Goal: Information Seeking & Learning: Learn about a topic

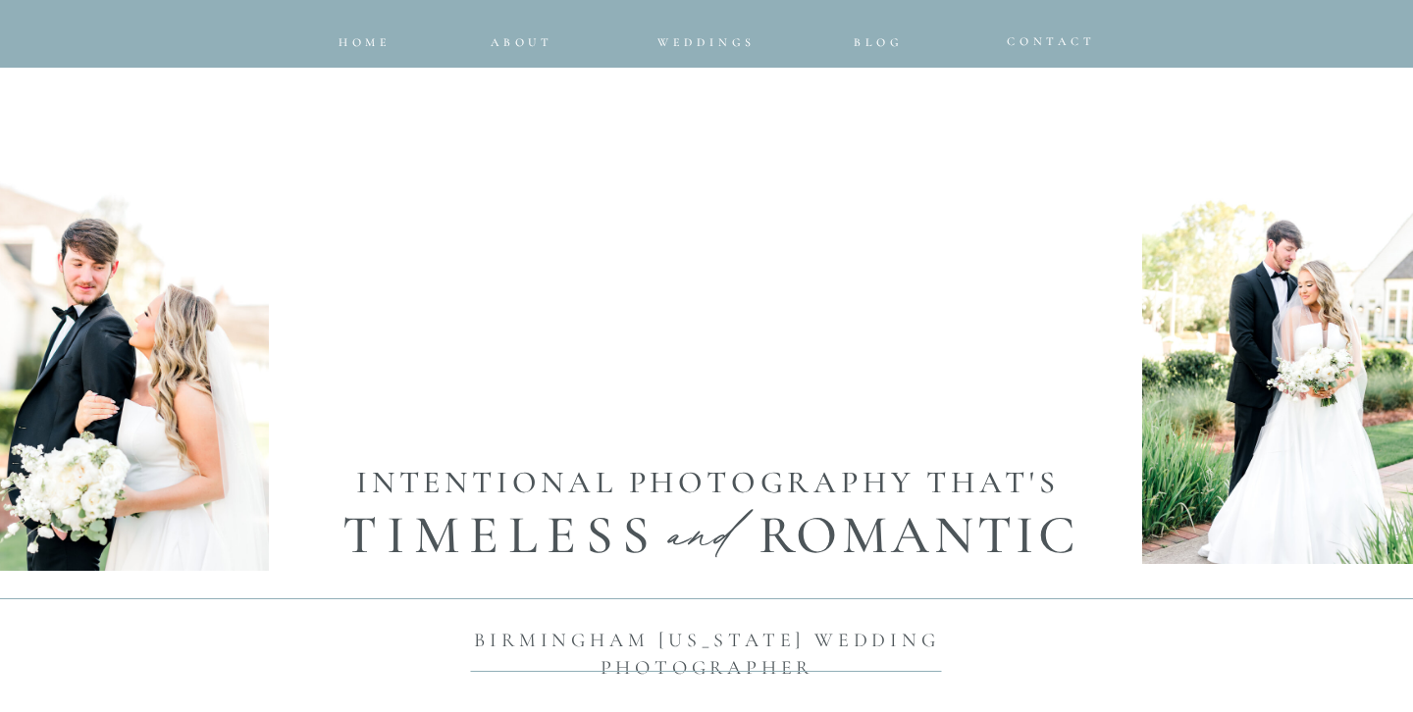
scroll to position [1009, 0]
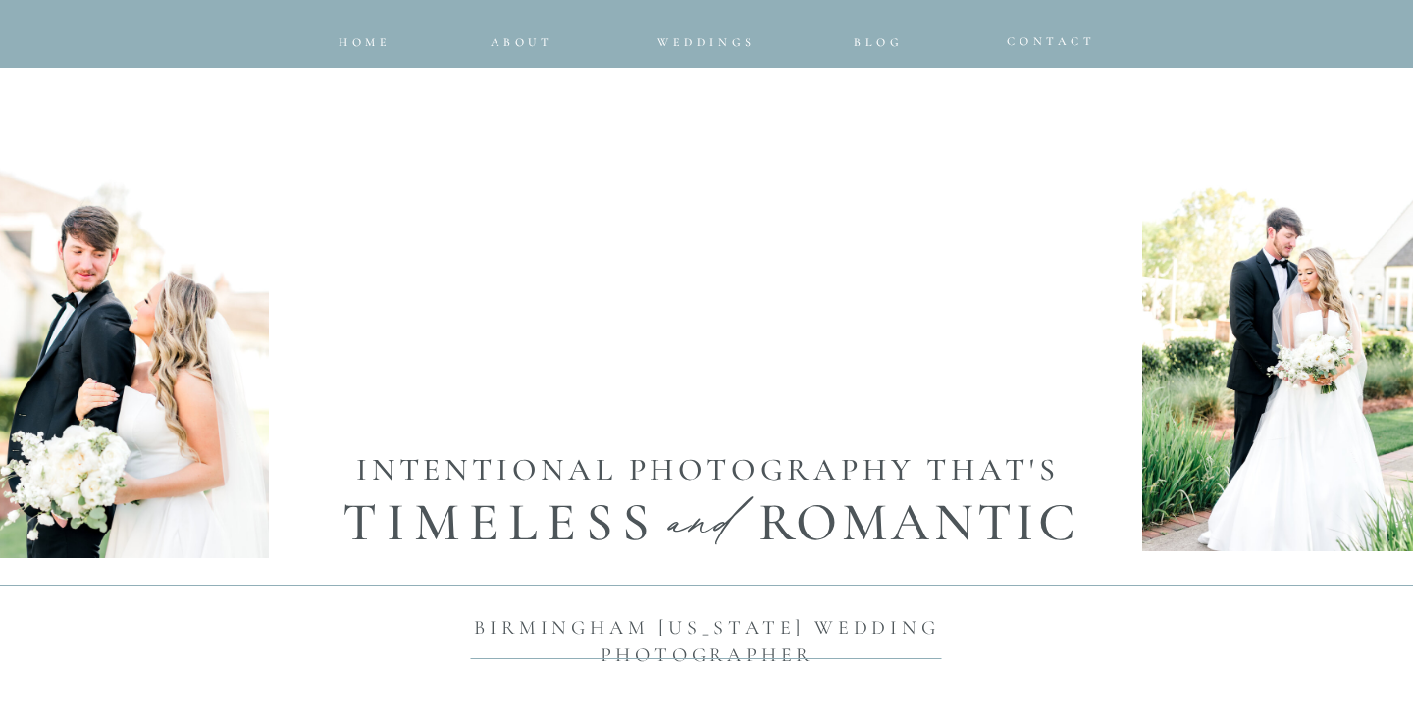
click at [702, 50] on div at bounding box center [706, 197] width 821 height 455
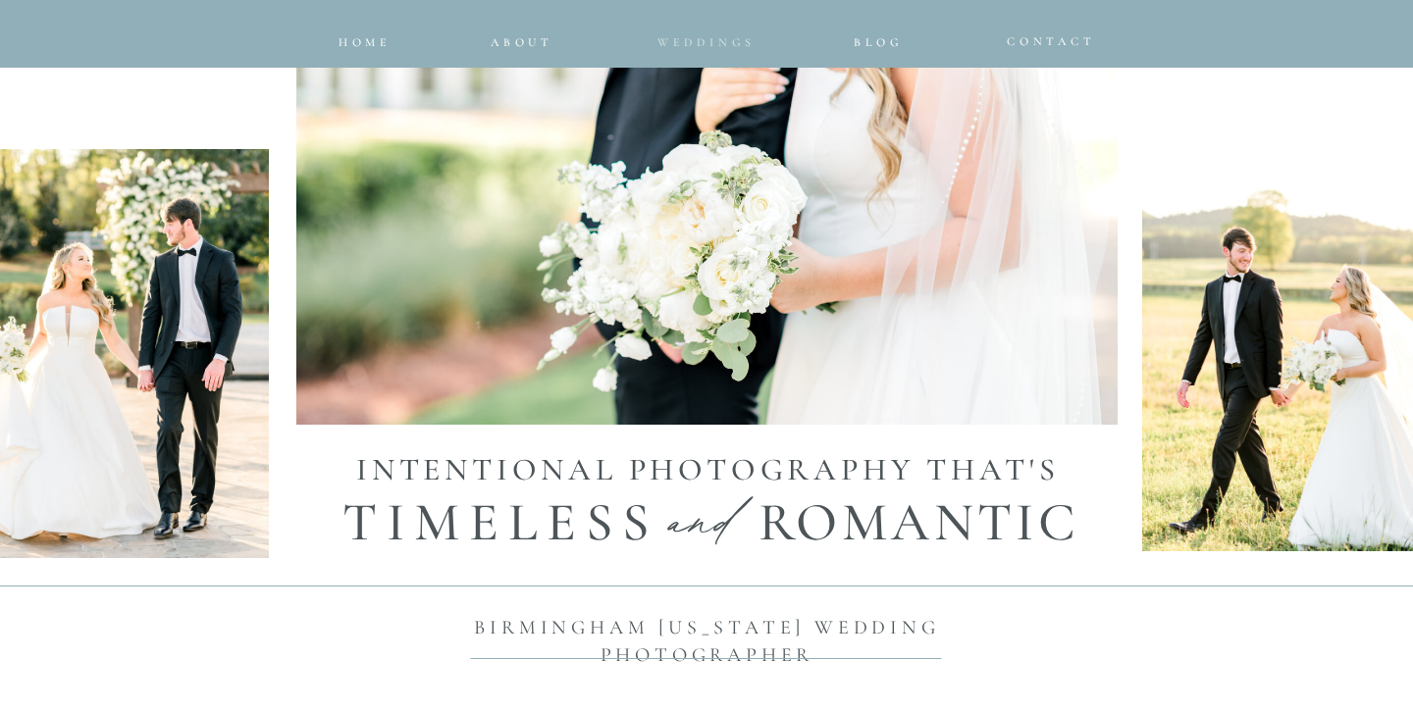
click at [698, 42] on span "Weddings" at bounding box center [706, 42] width 98 height 14
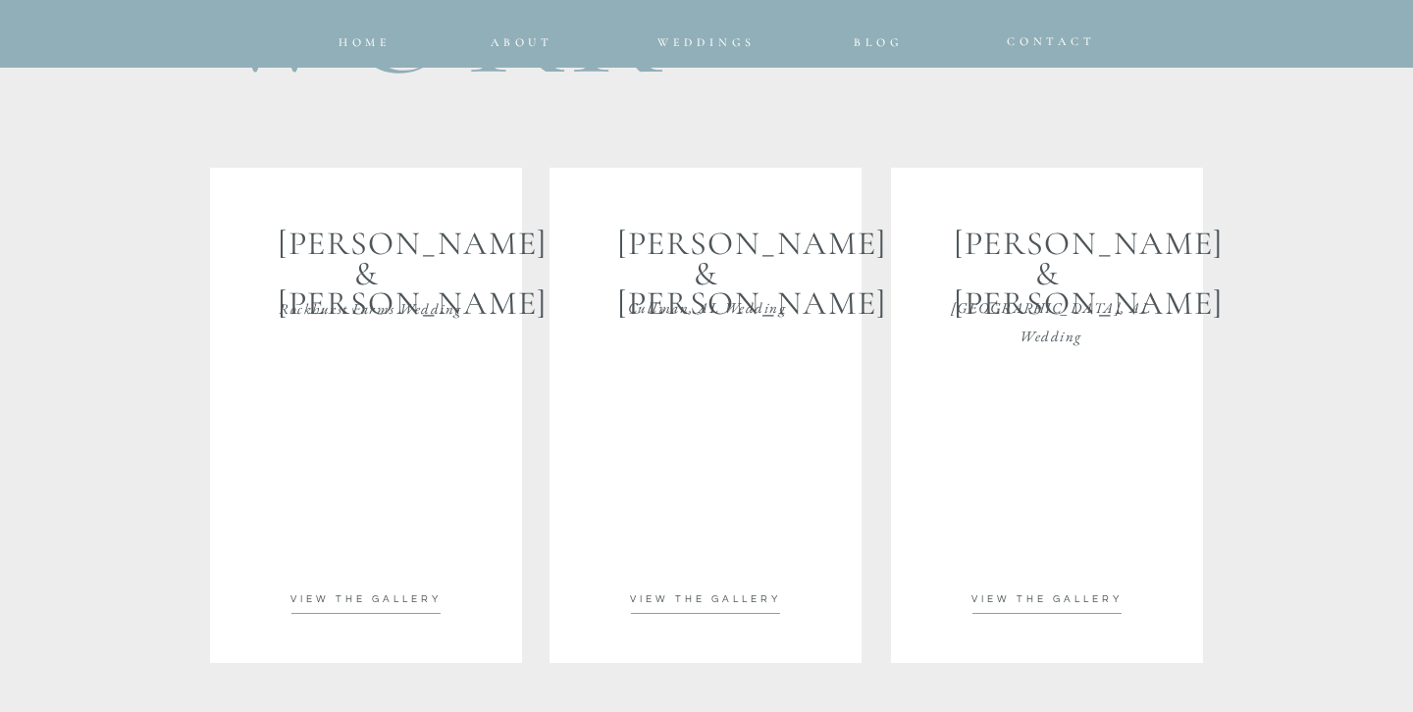
scroll to position [3480, 0]
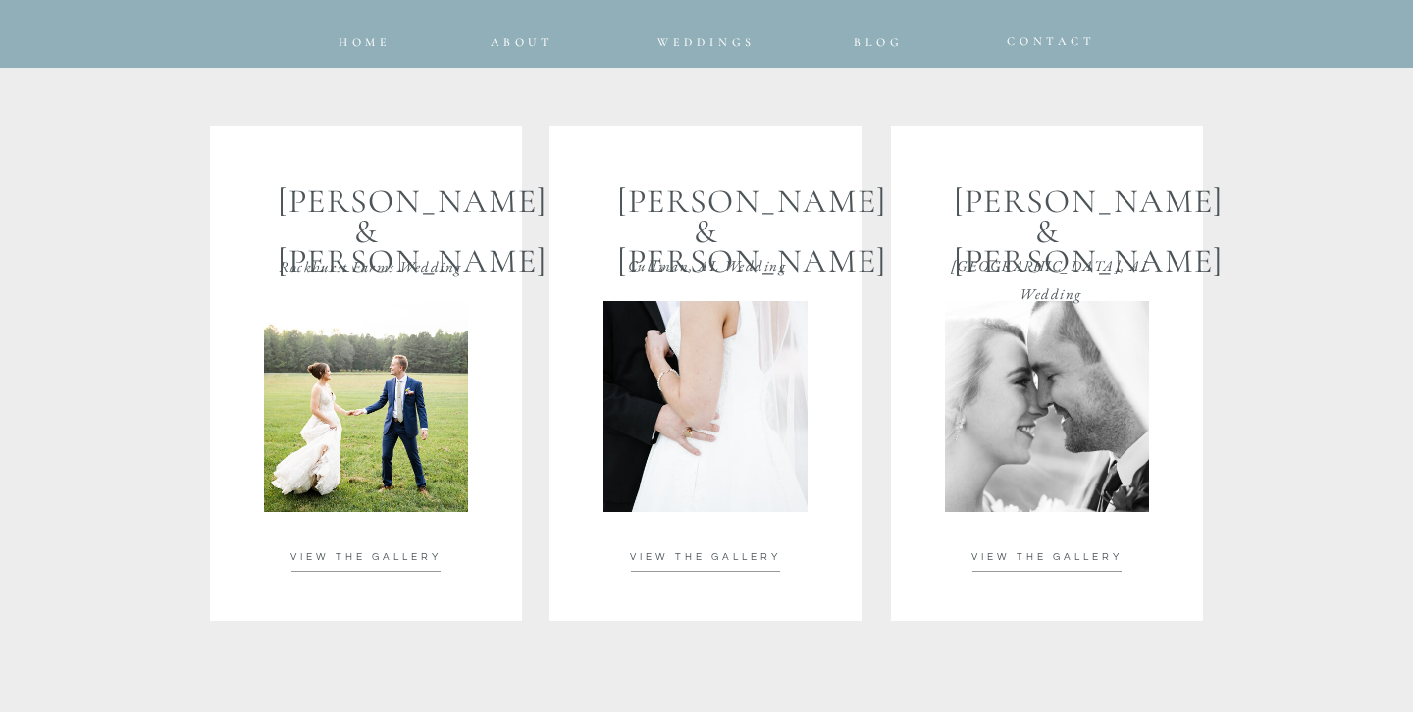
click at [653, 563] on p "VIEW THE GALLERY" at bounding box center [705, 557] width 198 height 14
click at [385, 547] on div at bounding box center [366, 373] width 312 height 495
click at [1008, 563] on h2 "VIEW THE GALLERY" at bounding box center [1047, 557] width 198 height 14
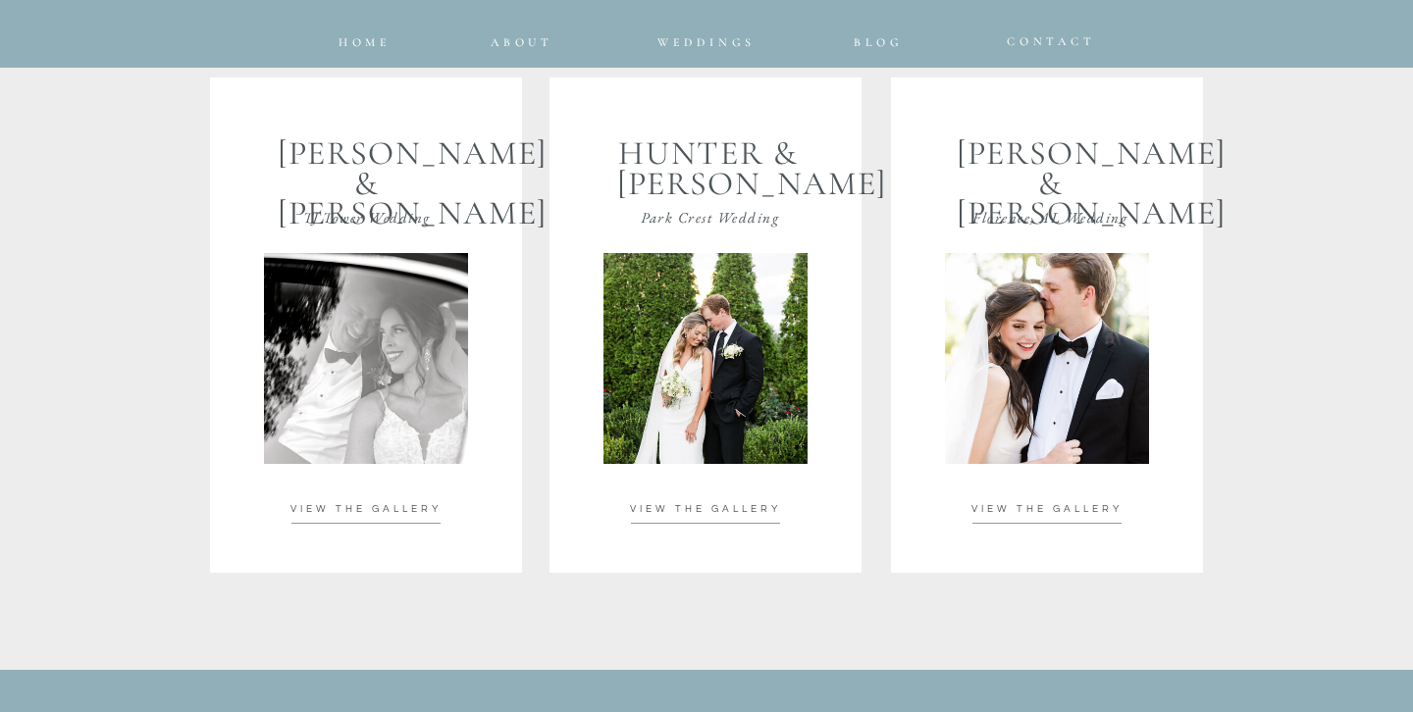
scroll to position [4054, 0]
click at [380, 507] on span "VIEW THE GALLERY" at bounding box center [365, 510] width 151 height 10
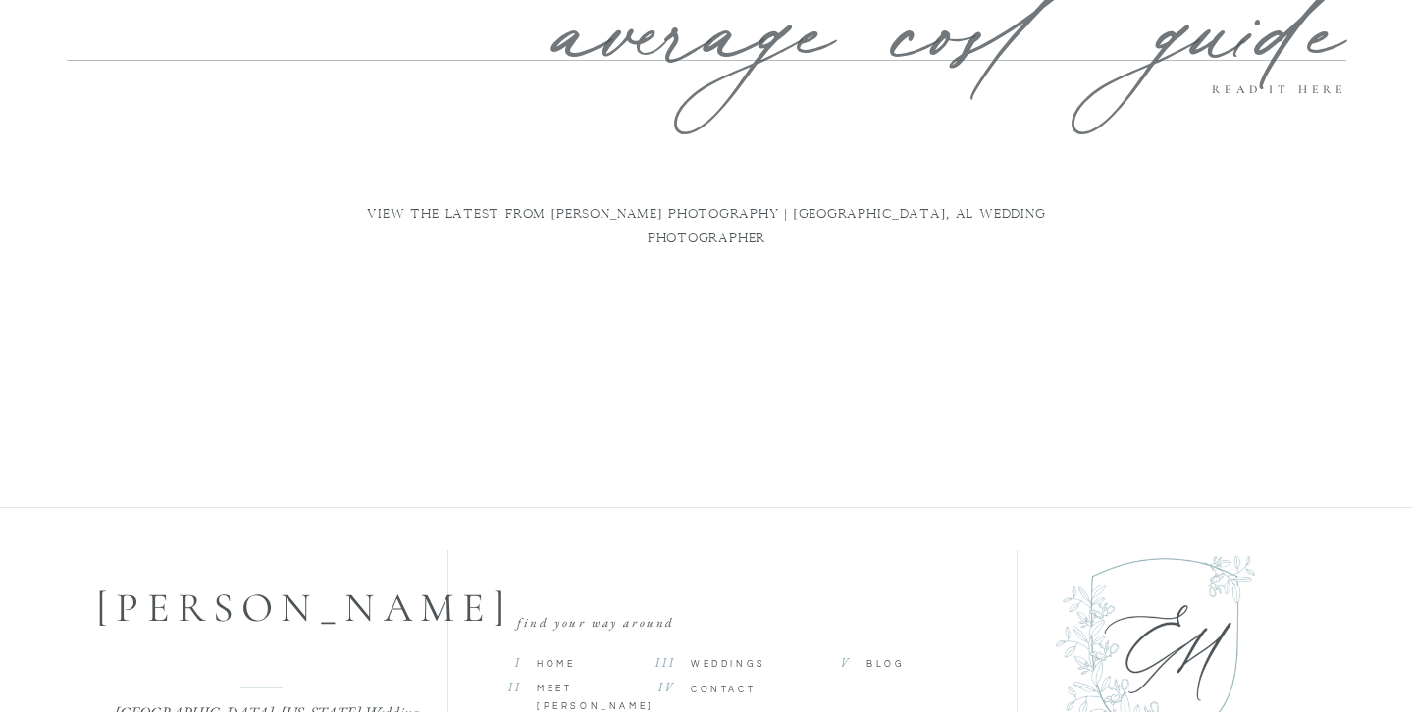
scroll to position [7146, 0]
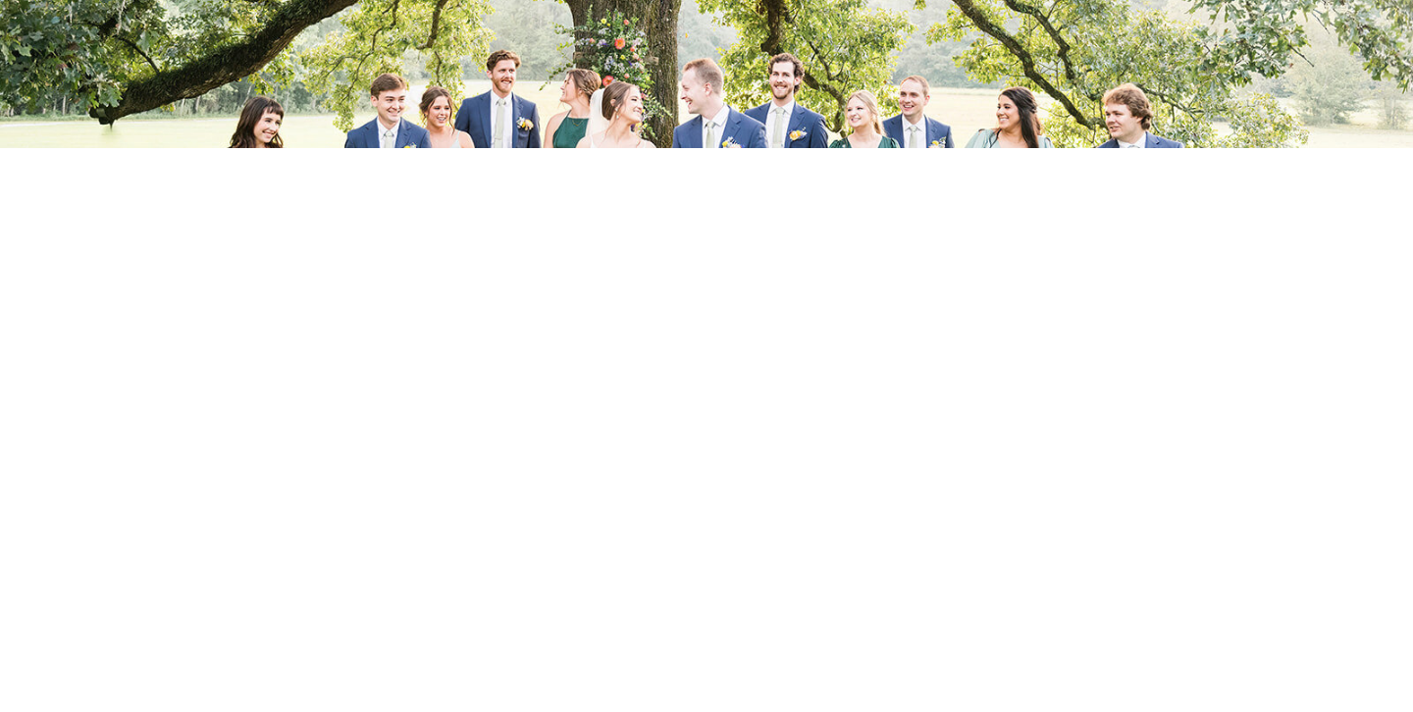
scroll to position [4324, 0]
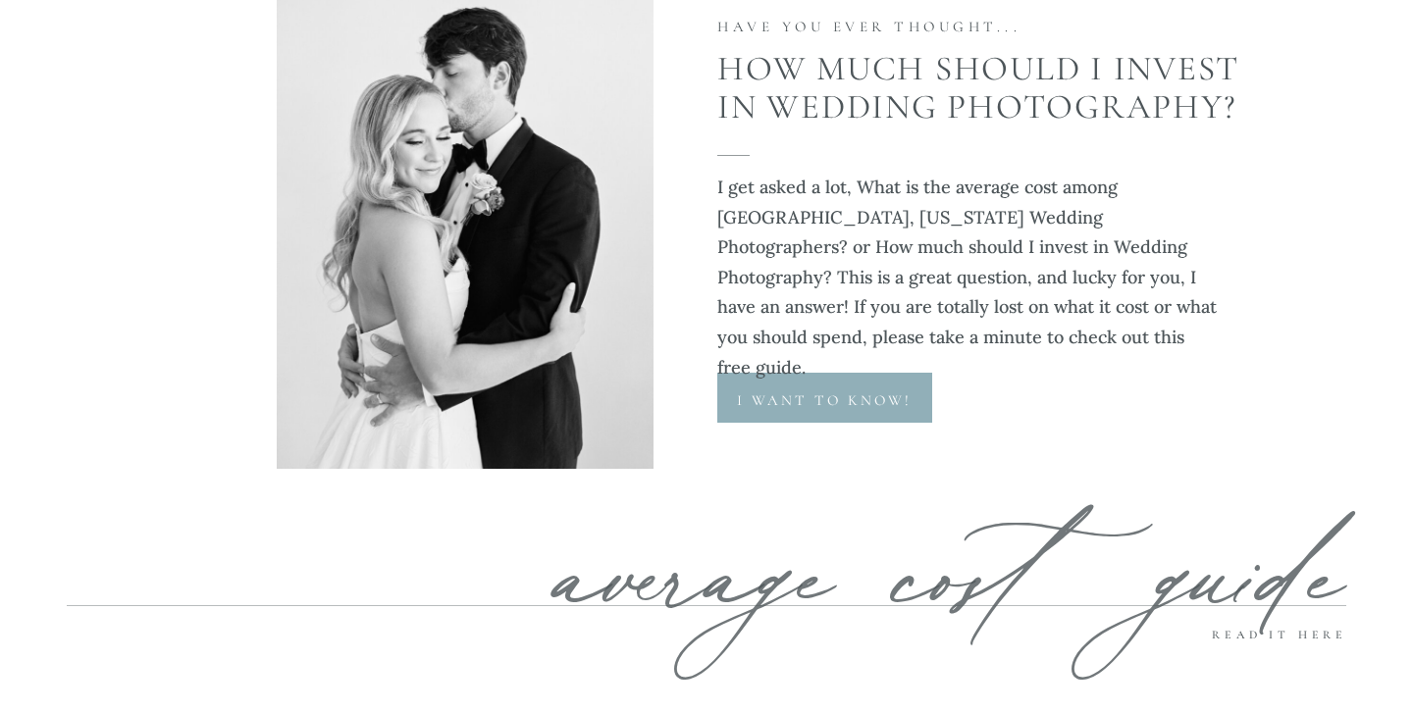
scroll to position [6958, 0]
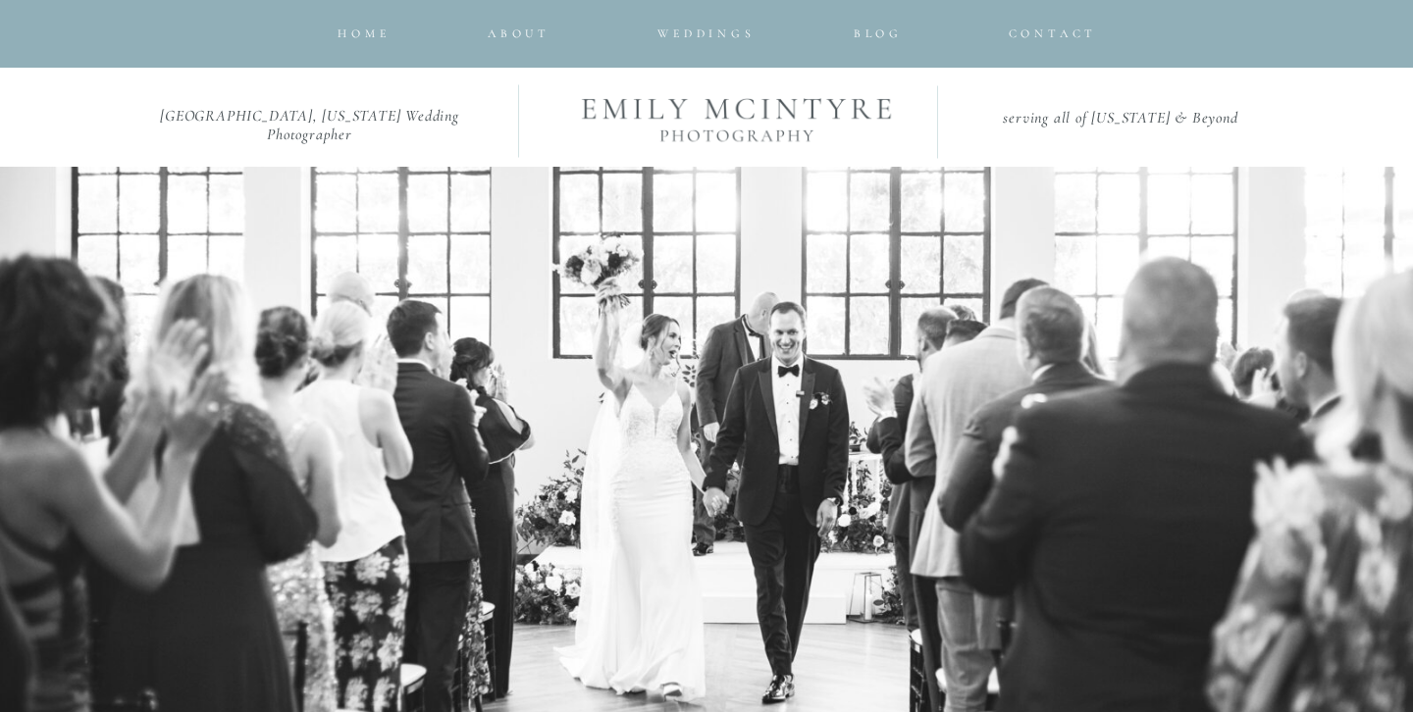
click at [369, 40] on p "HOME" at bounding box center [364, 35] width 128 height 24
